Goal: Navigation & Orientation: Find specific page/section

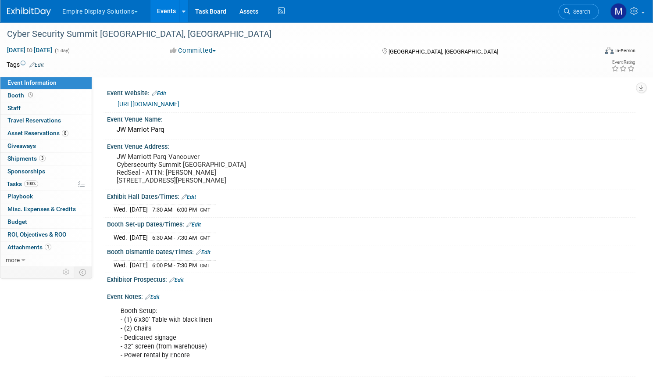
click at [182, 12] on link "Events" at bounding box center [166, 11] width 32 height 22
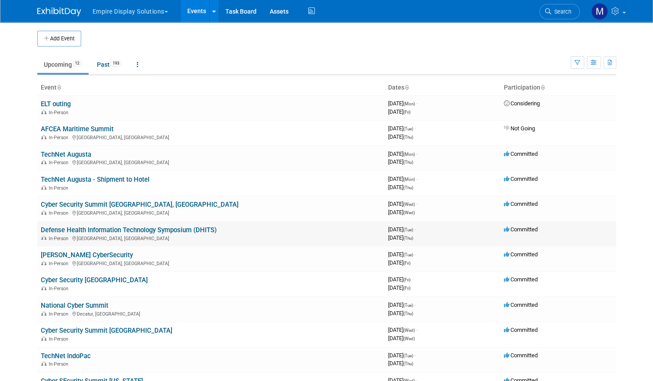
click at [126, 228] on link "Defense Health Information Technology Symposium (DHITS)" at bounding box center [129, 230] width 176 height 8
